Goal: Navigation & Orientation: Find specific page/section

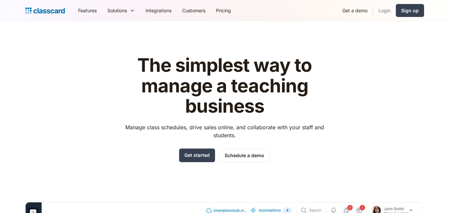
click at [383, 11] on link "Login" at bounding box center [384, 10] width 23 height 15
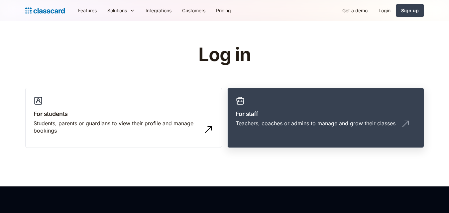
click at [304, 118] on h3 "For staff" at bounding box center [326, 113] width 180 height 9
